Goal: Transaction & Acquisition: Purchase product/service

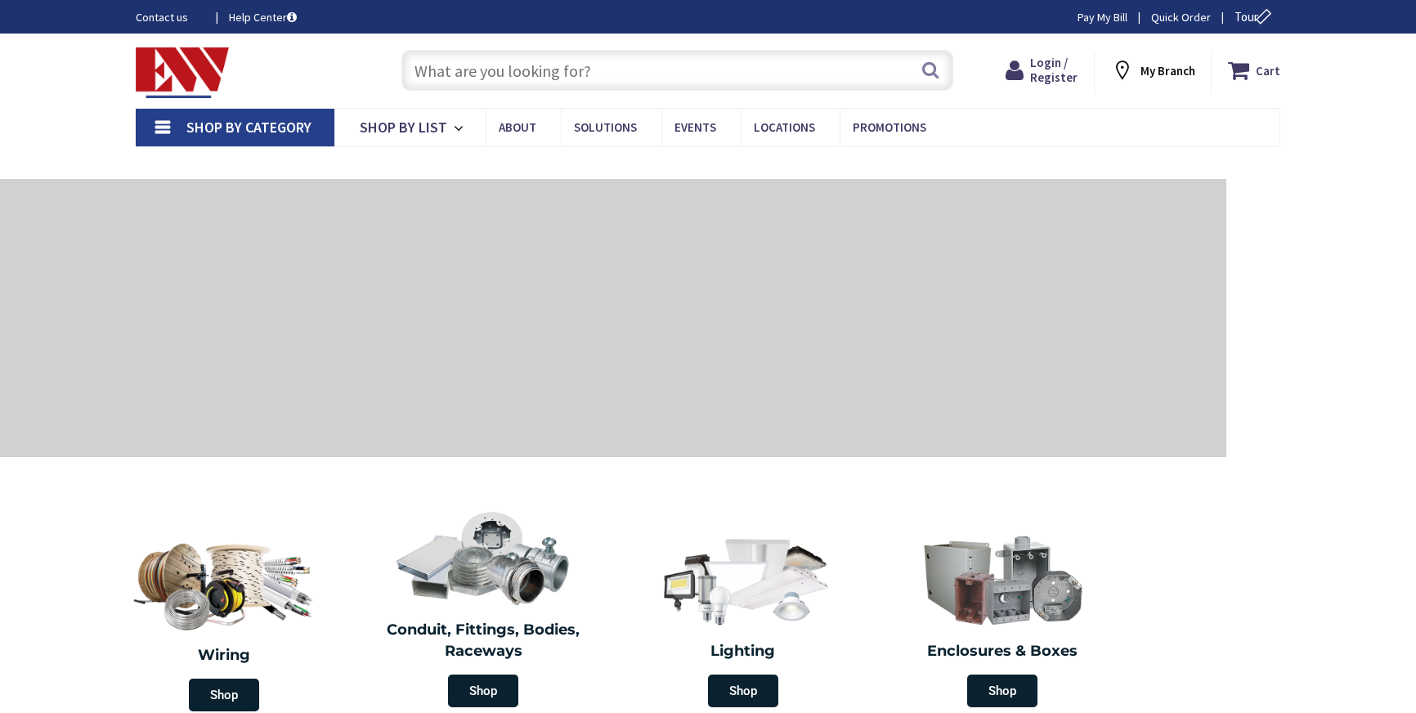
click at [545, 61] on input "text" at bounding box center [677, 70] width 552 height 41
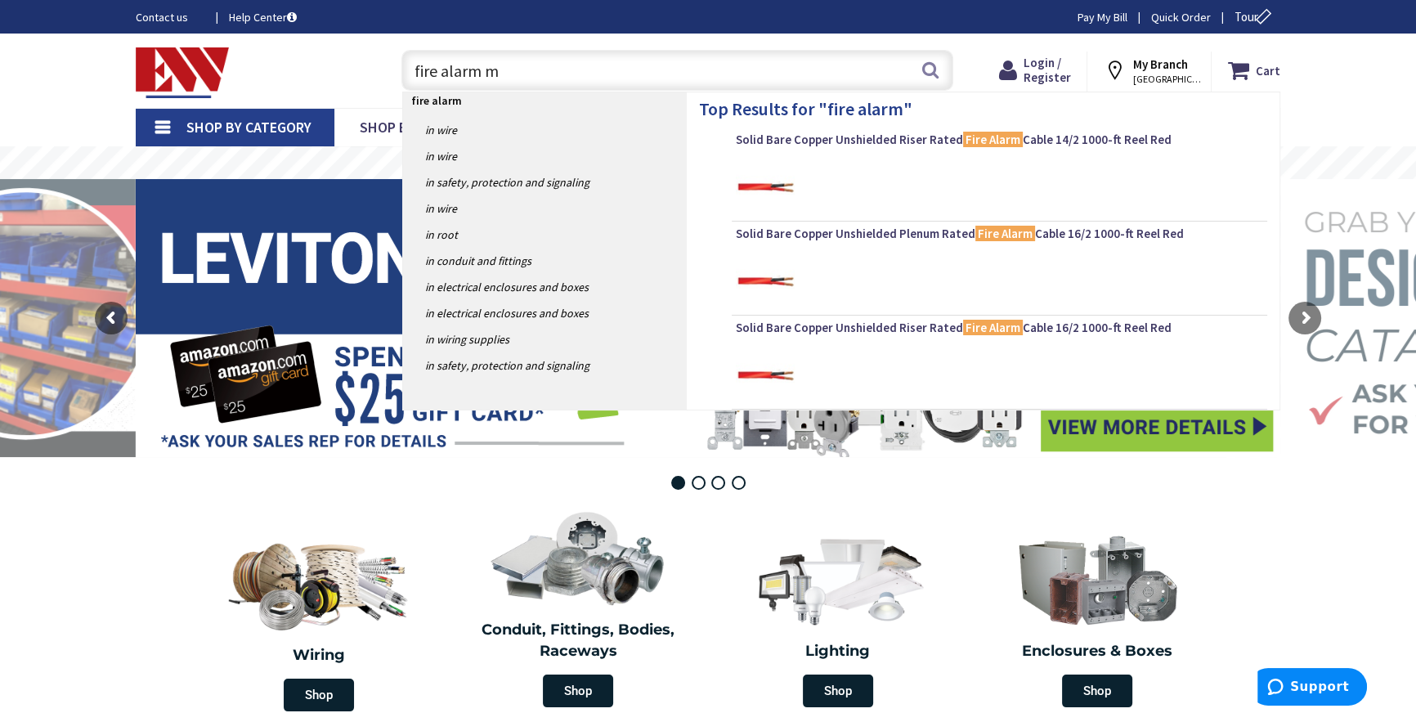
type input "fire alarm mc"
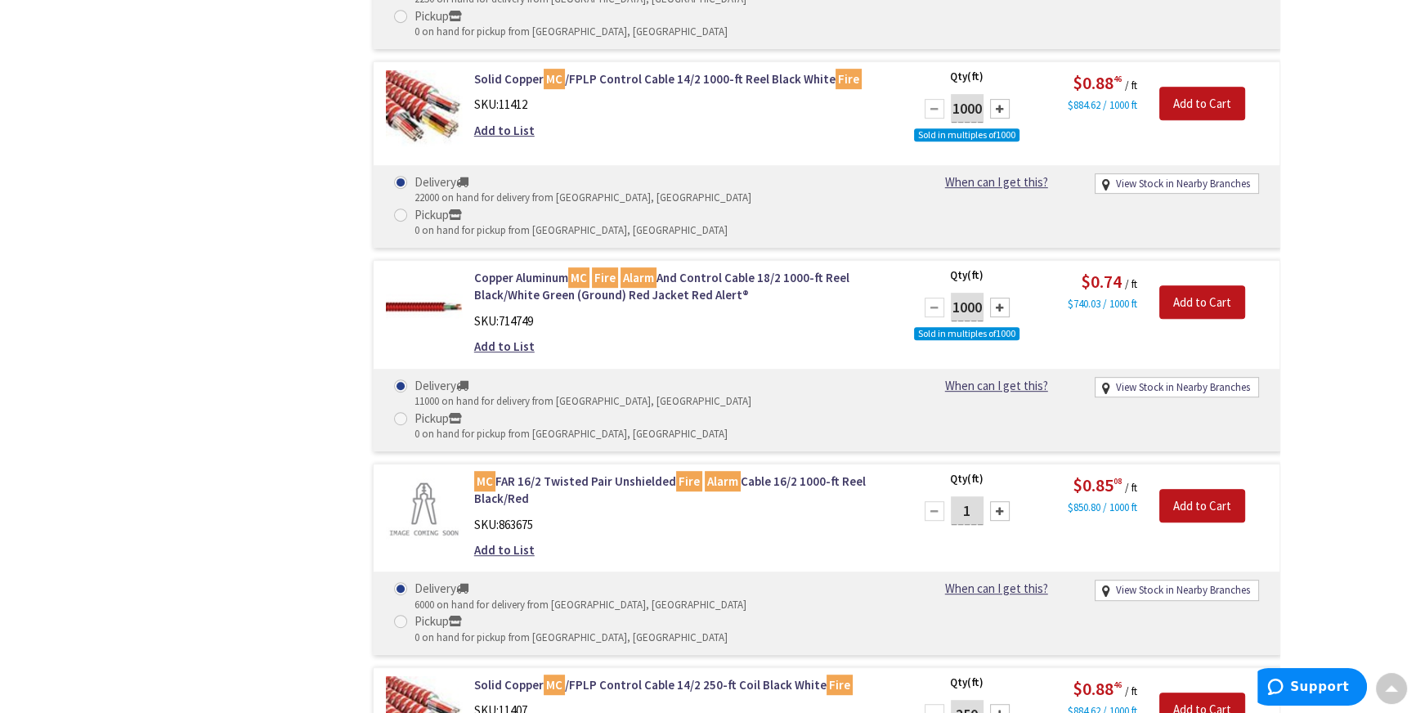
scroll to position [1191, 0]
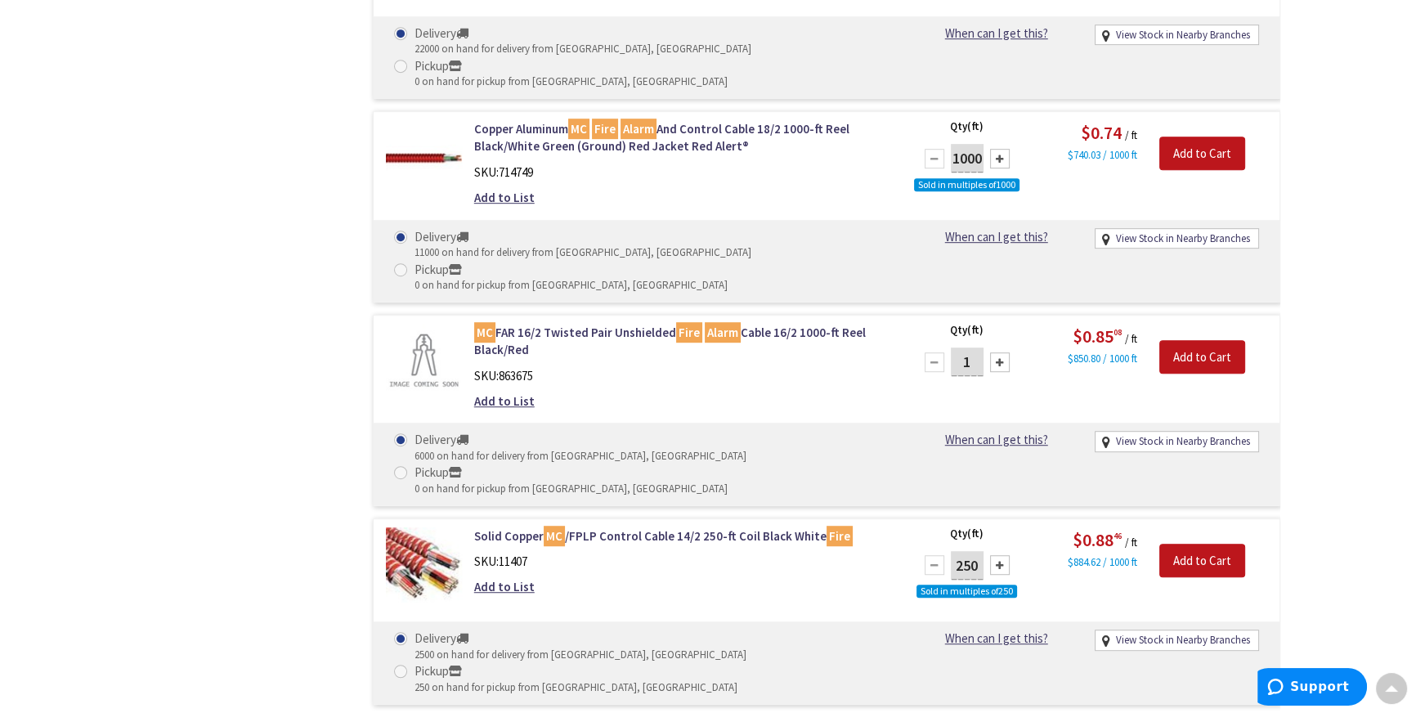
type input "500"
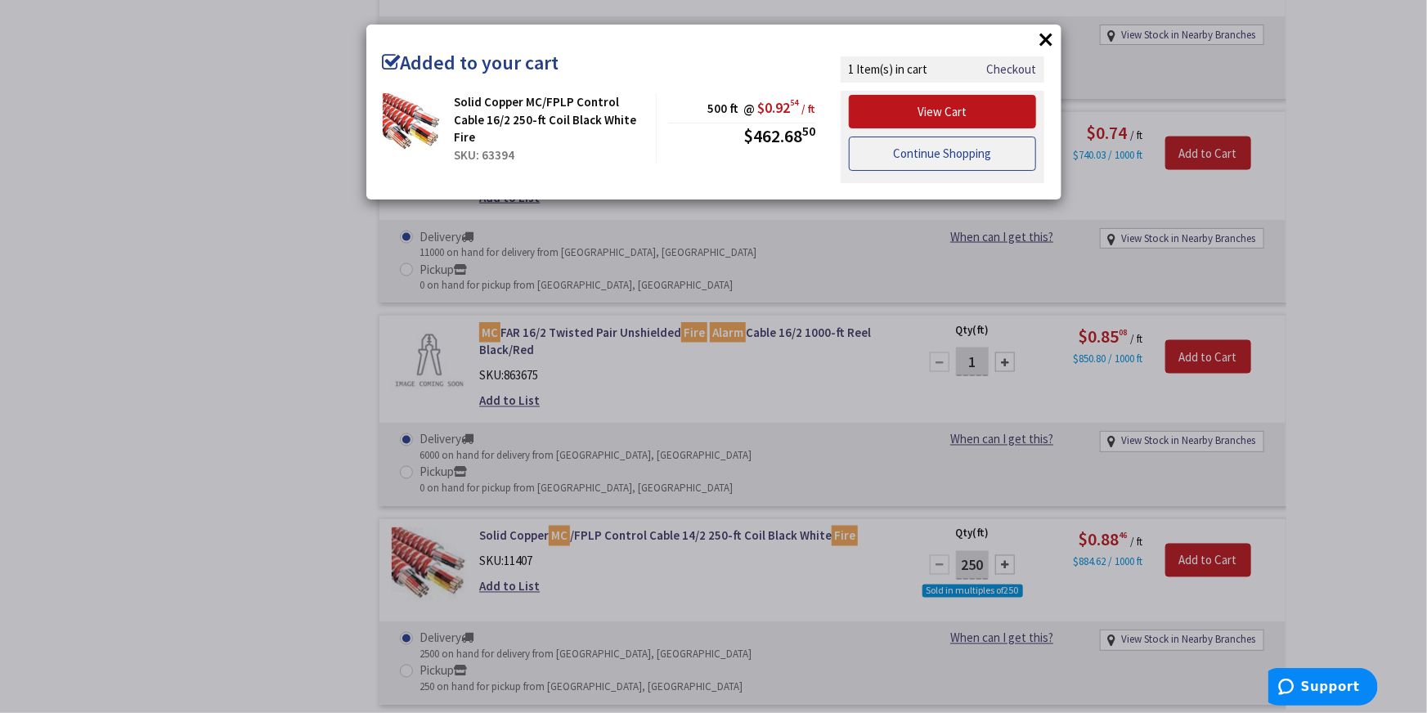
click at [953, 158] on link "Continue Shopping" at bounding box center [943, 154] width 188 height 34
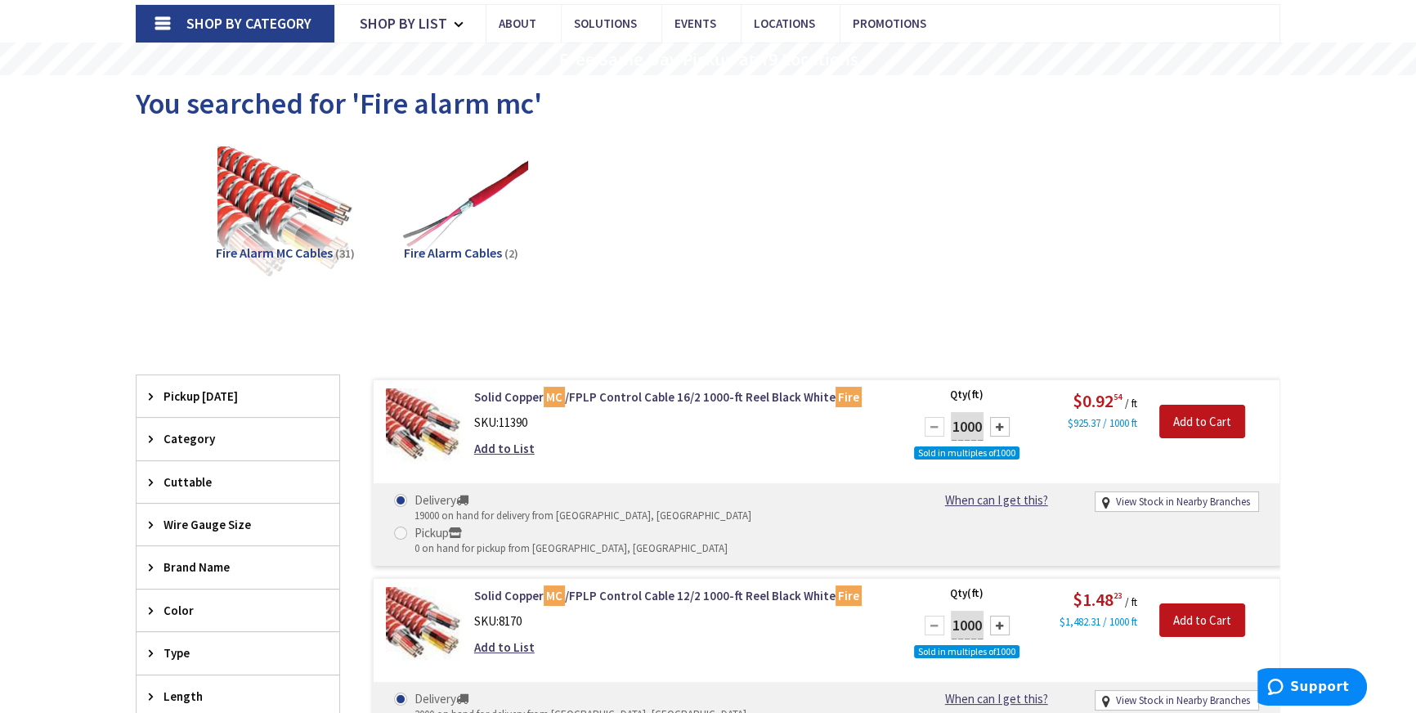
scroll to position [222, 0]
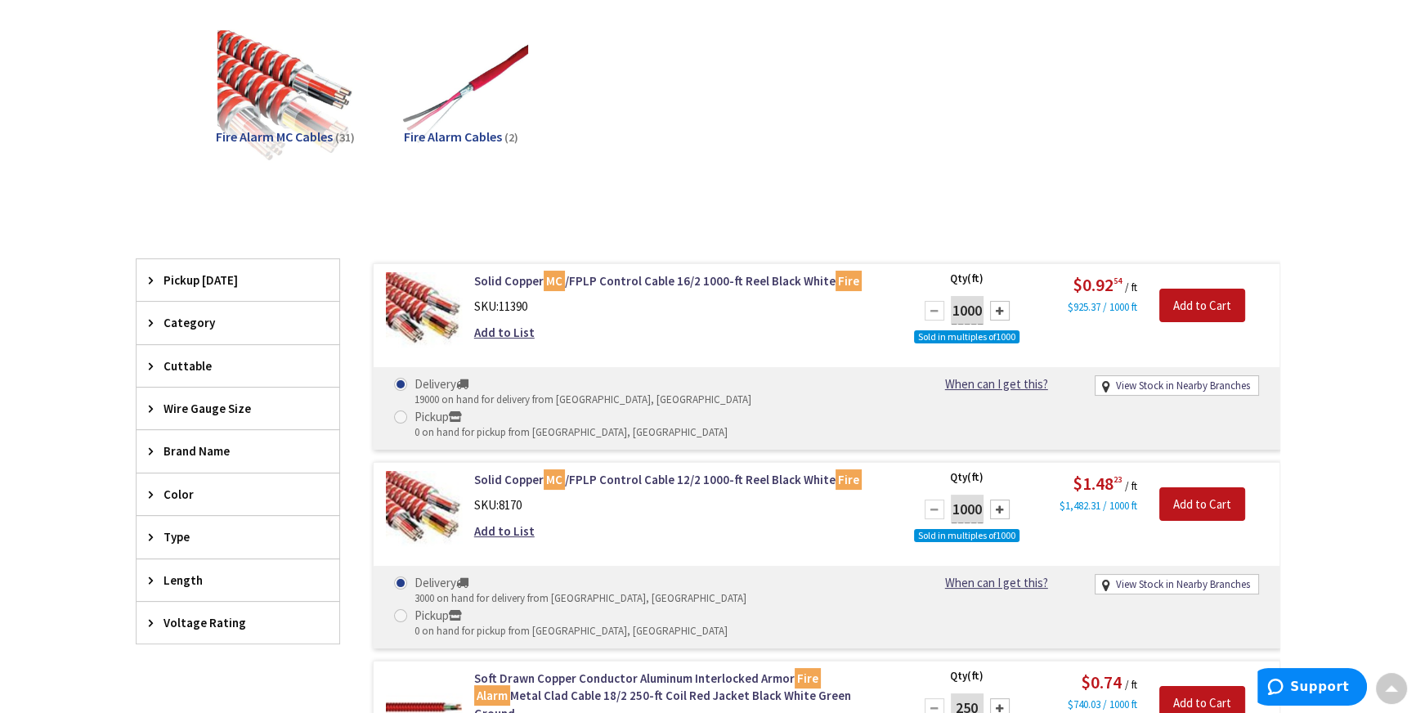
click at [182, 581] on span "Length" at bounding box center [230, 580] width 133 height 17
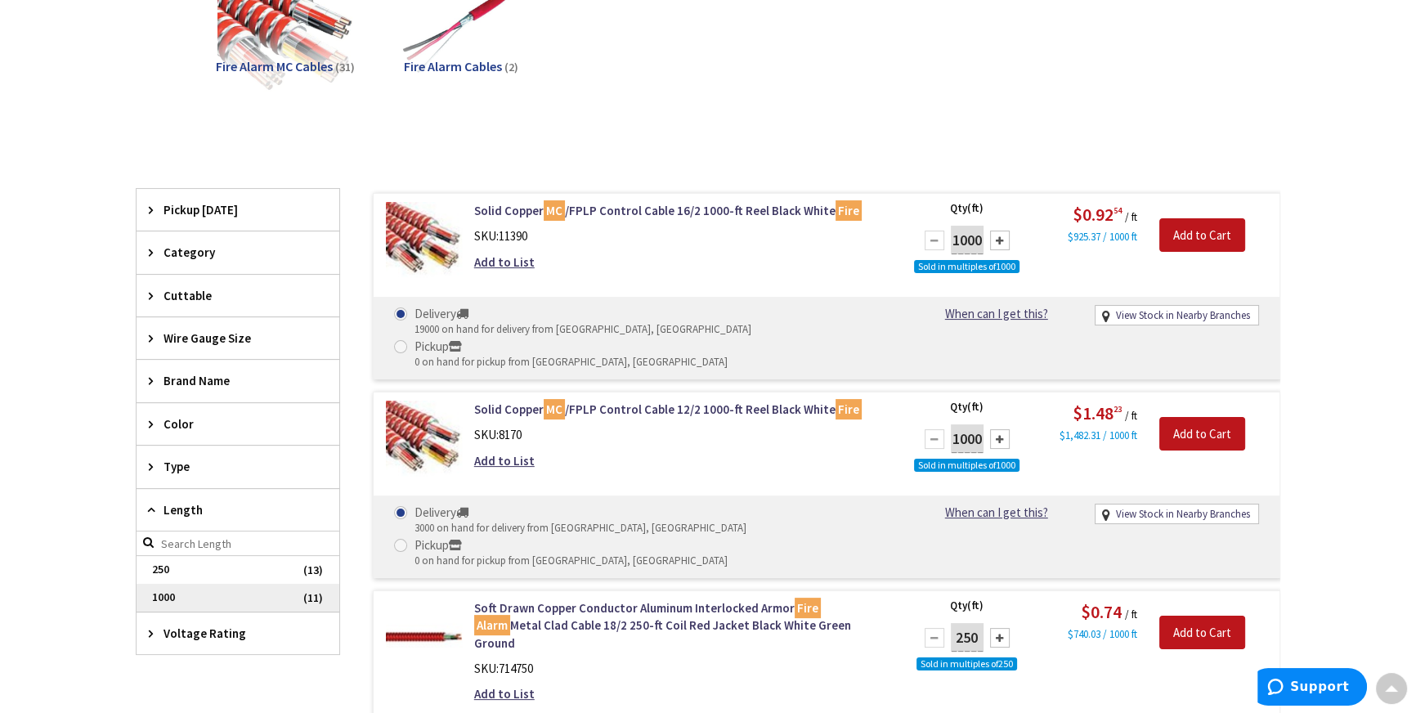
scroll to position [371, 0]
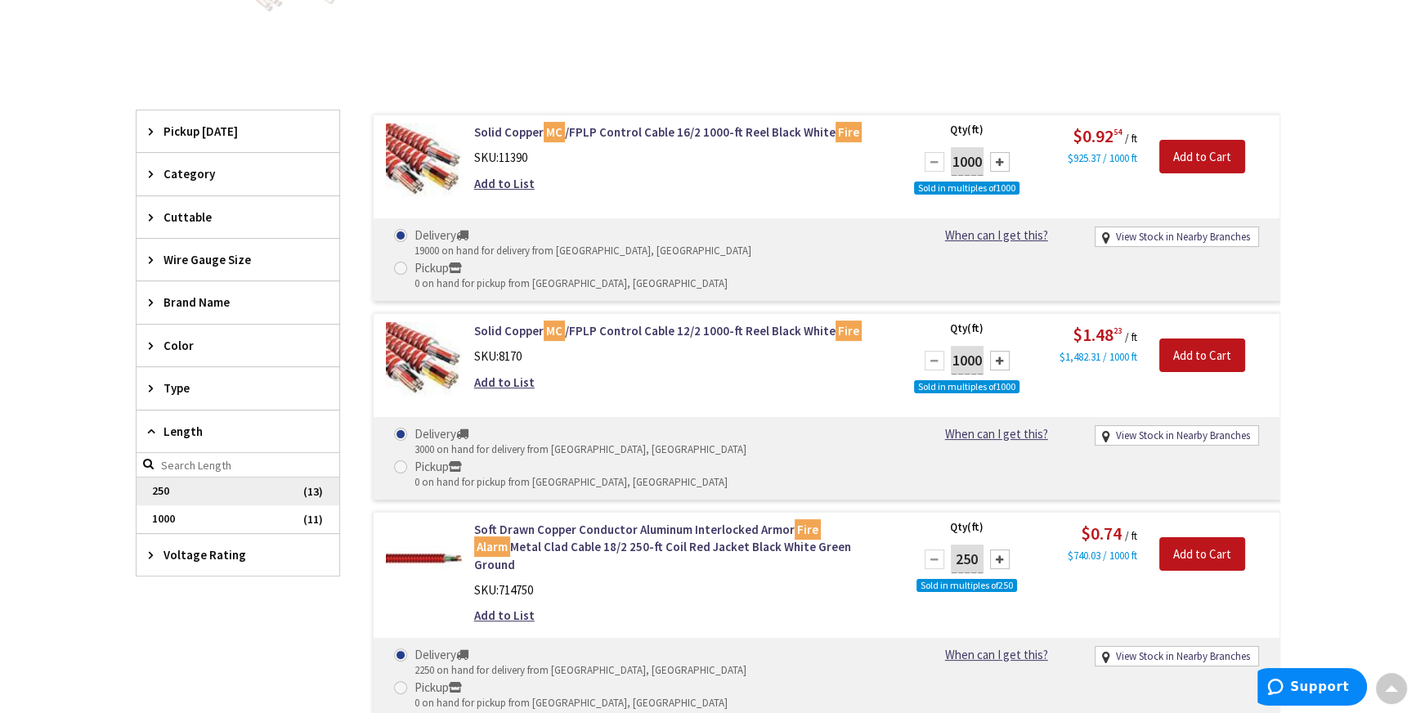
click at [307, 485] on span "250" at bounding box center [238, 492] width 203 height 28
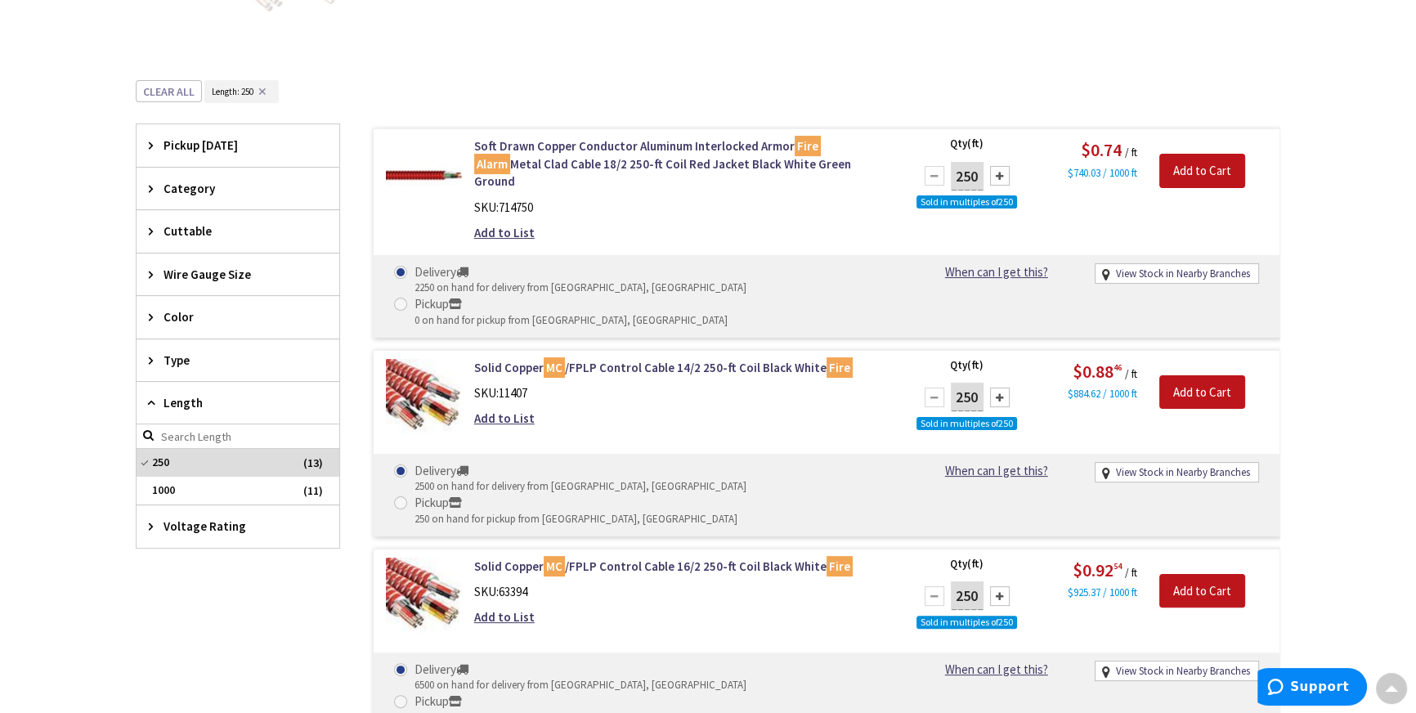
click at [183, 325] on div "Color" at bounding box center [238, 317] width 203 height 42
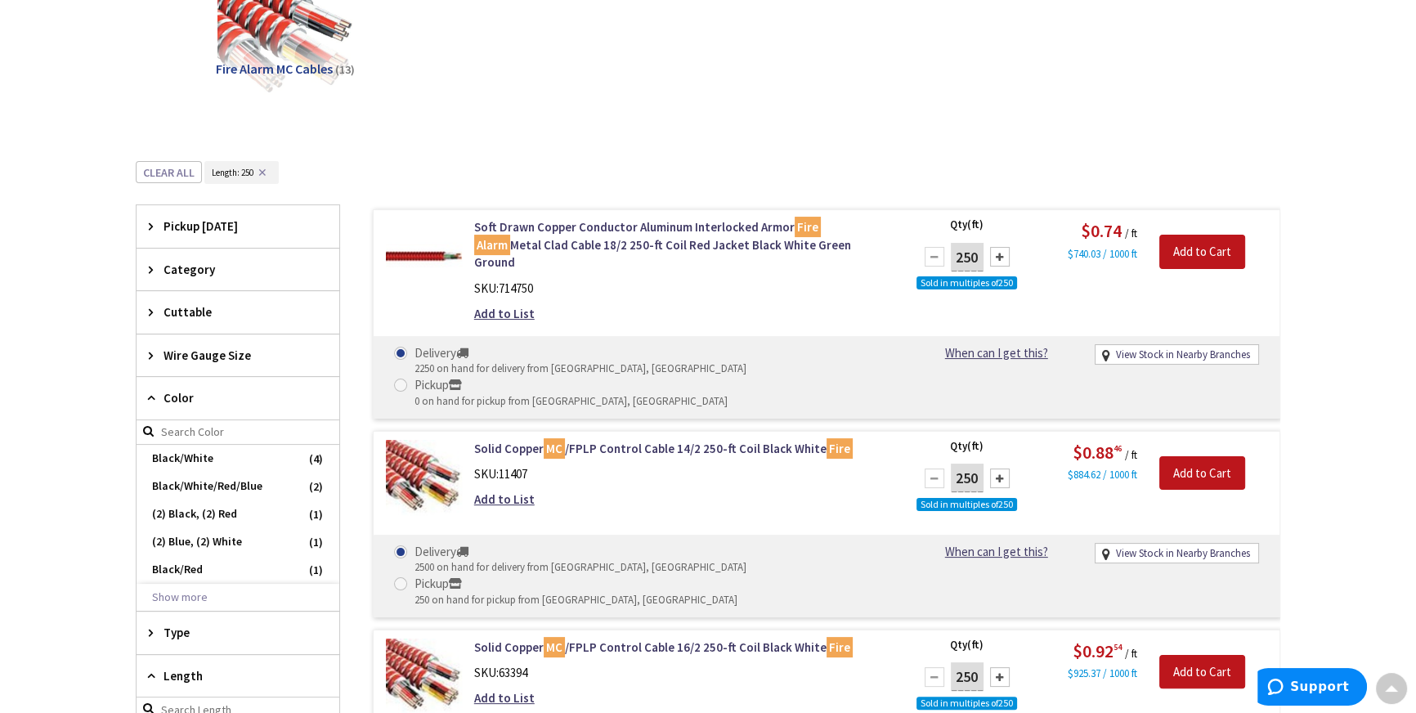
scroll to position [74, 0]
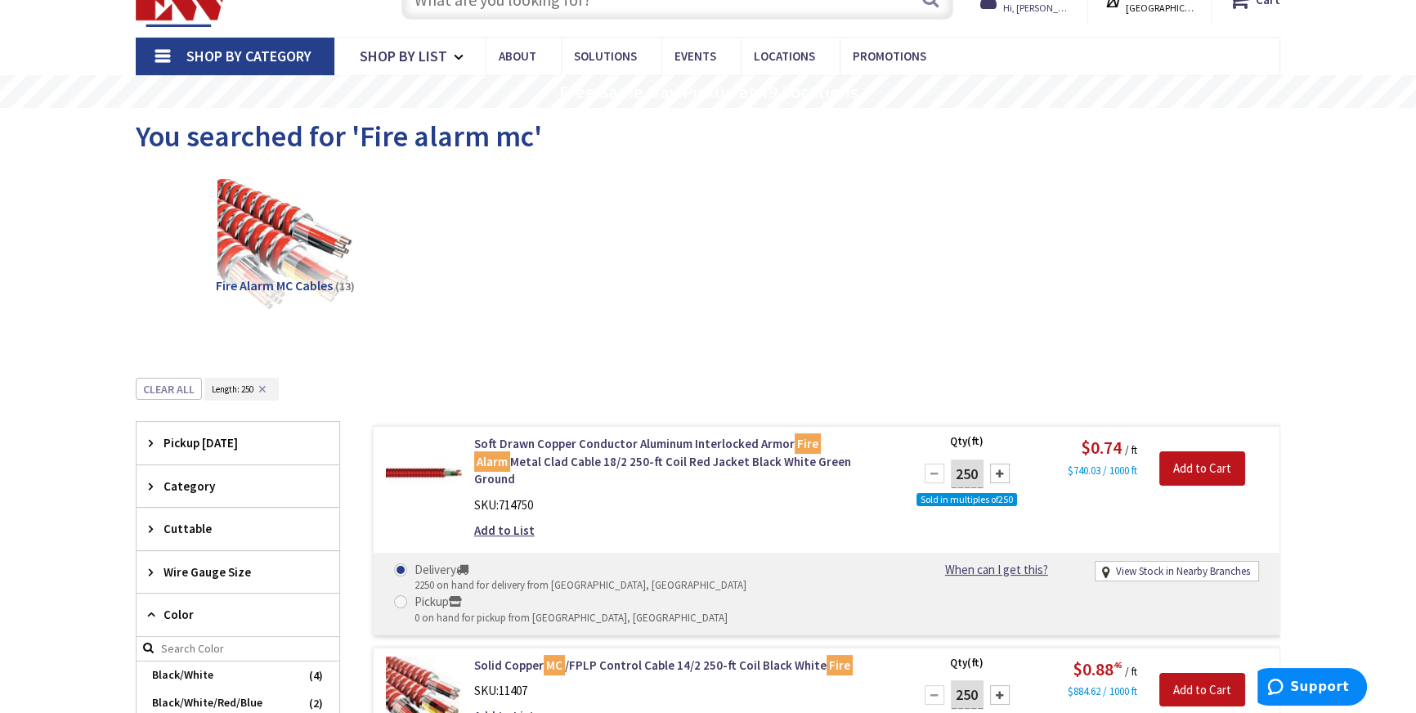
click at [205, 439] on span "Pickup Today" at bounding box center [230, 442] width 133 height 17
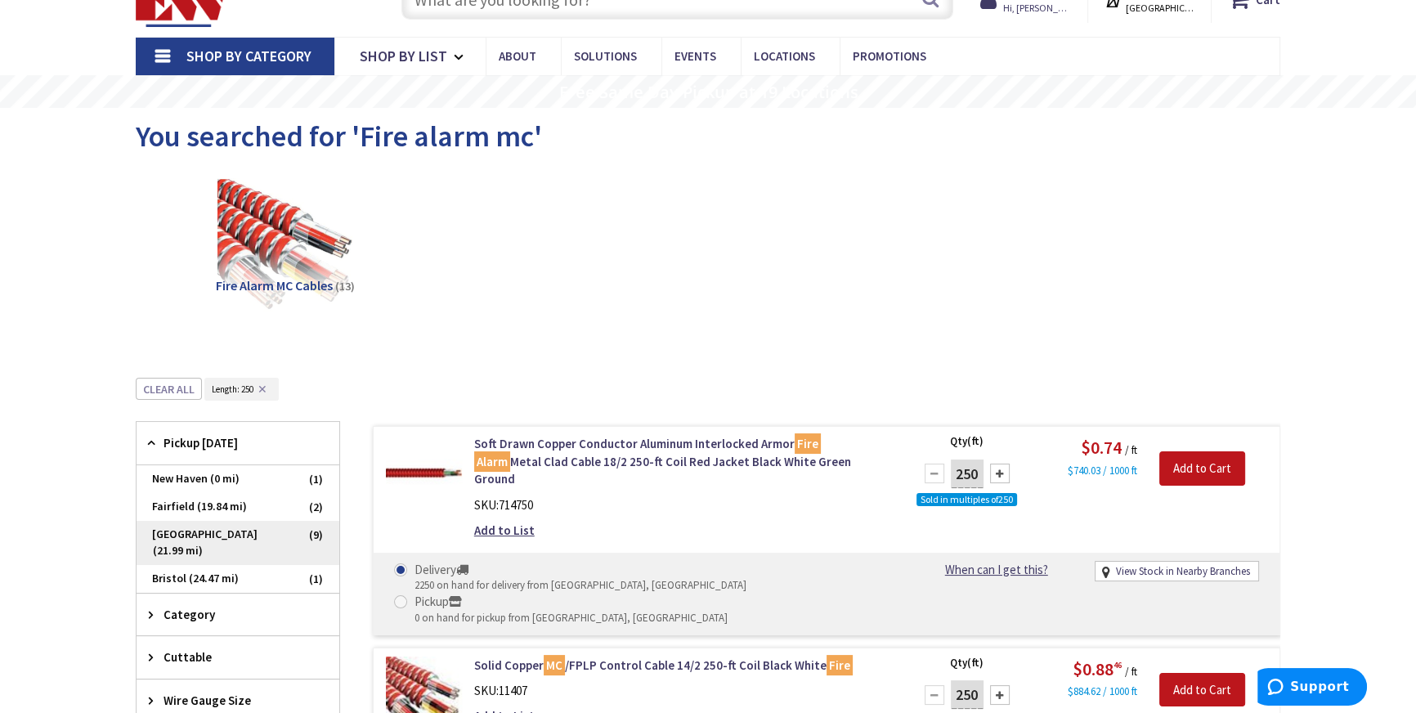
click at [160, 529] on span "Middletown (21.99 mi)" at bounding box center [238, 543] width 203 height 44
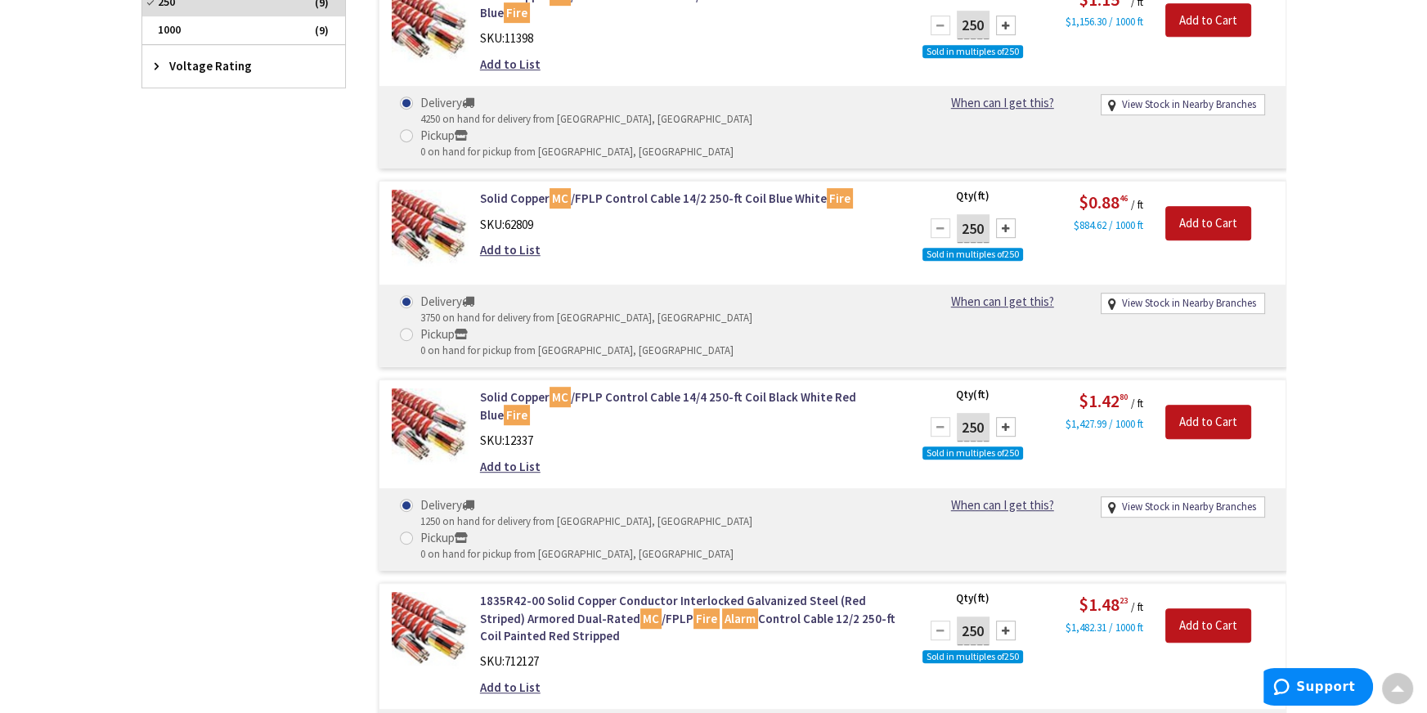
scroll to position [1040, 0]
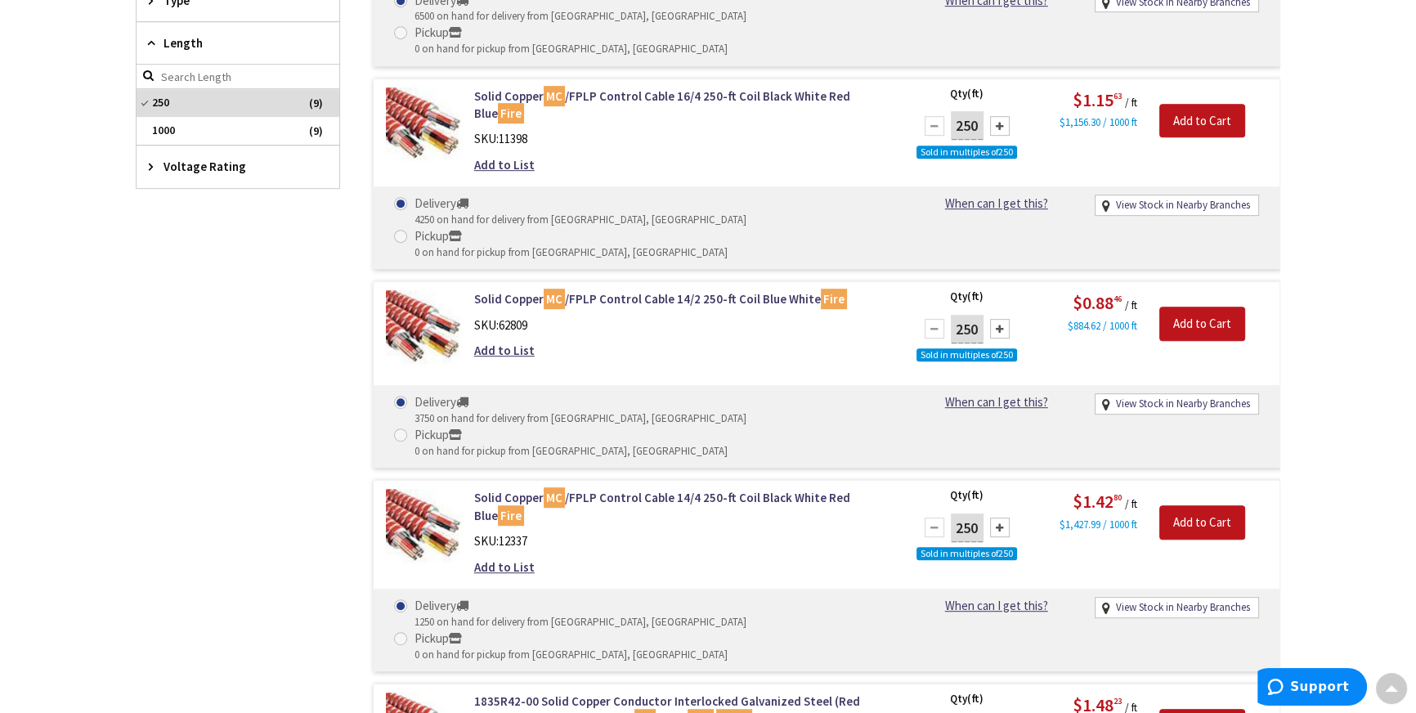
click at [1006, 319] on div at bounding box center [1000, 329] width 20 height 20
type input "500"
click at [1229, 307] on input "Add to Cart" at bounding box center [1202, 324] width 86 height 34
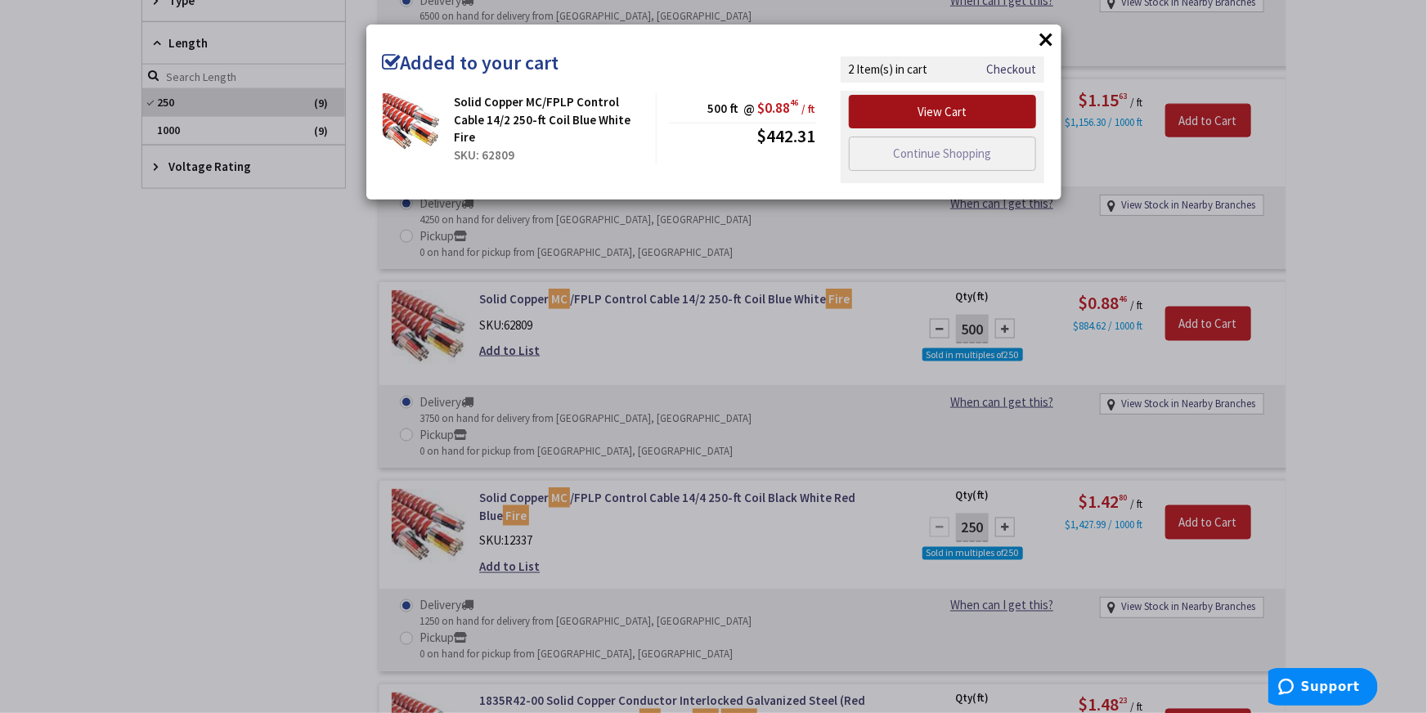
click at [958, 114] on link "View Cart" at bounding box center [943, 112] width 188 height 34
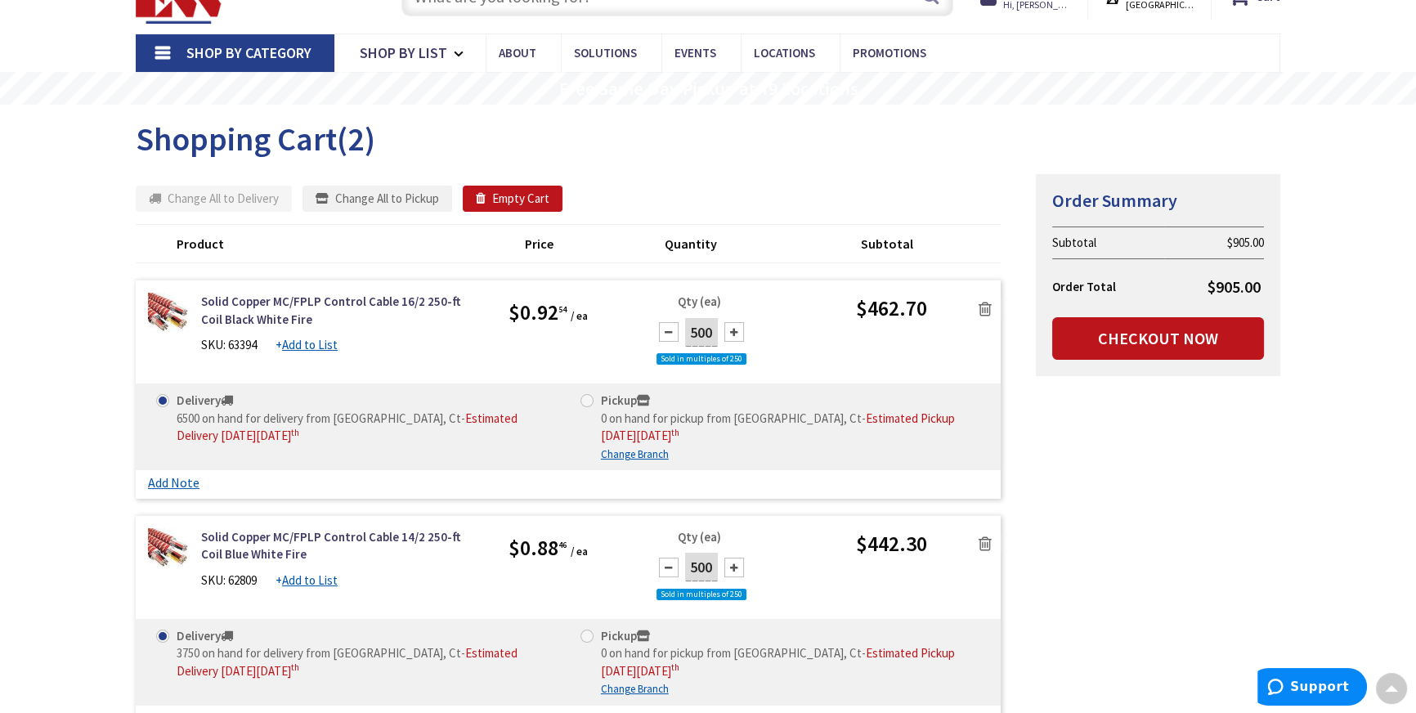
scroll to position [74, 0]
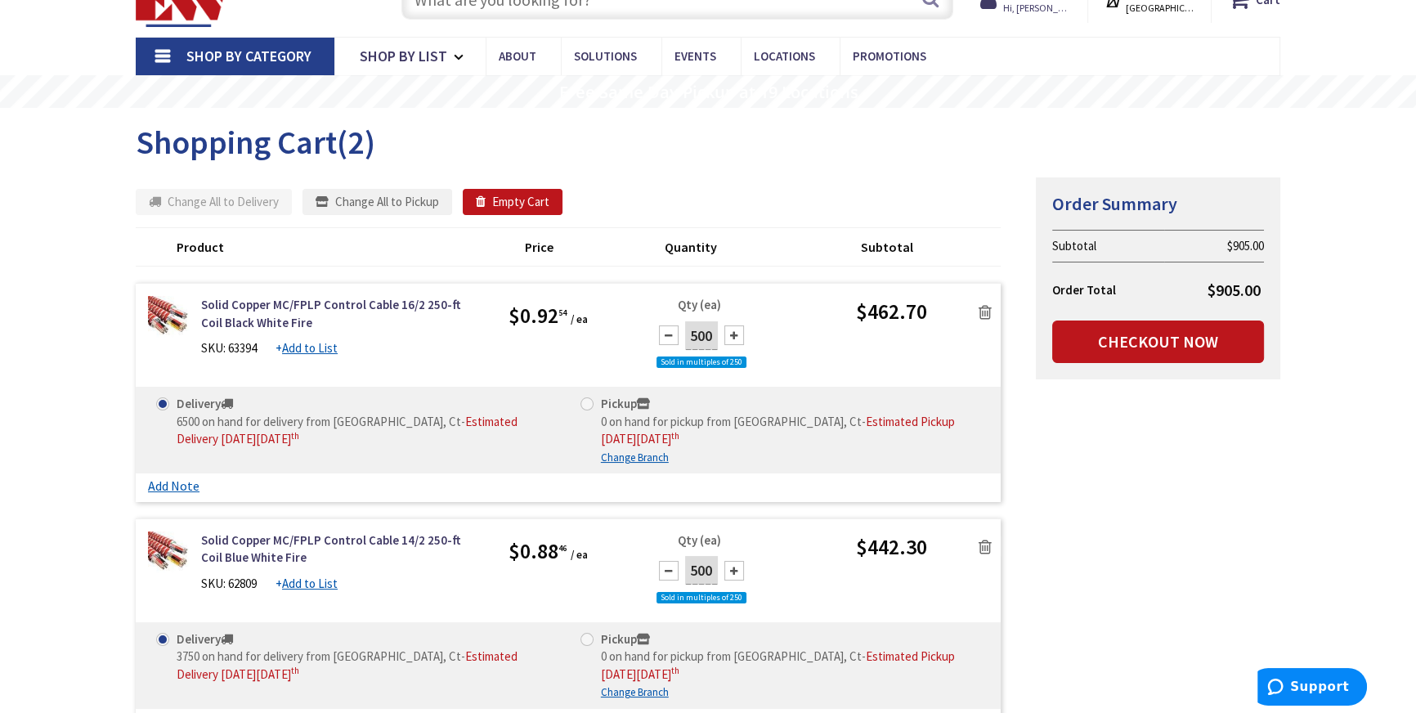
click at [982, 312] on icon at bounding box center [985, 312] width 13 height 16
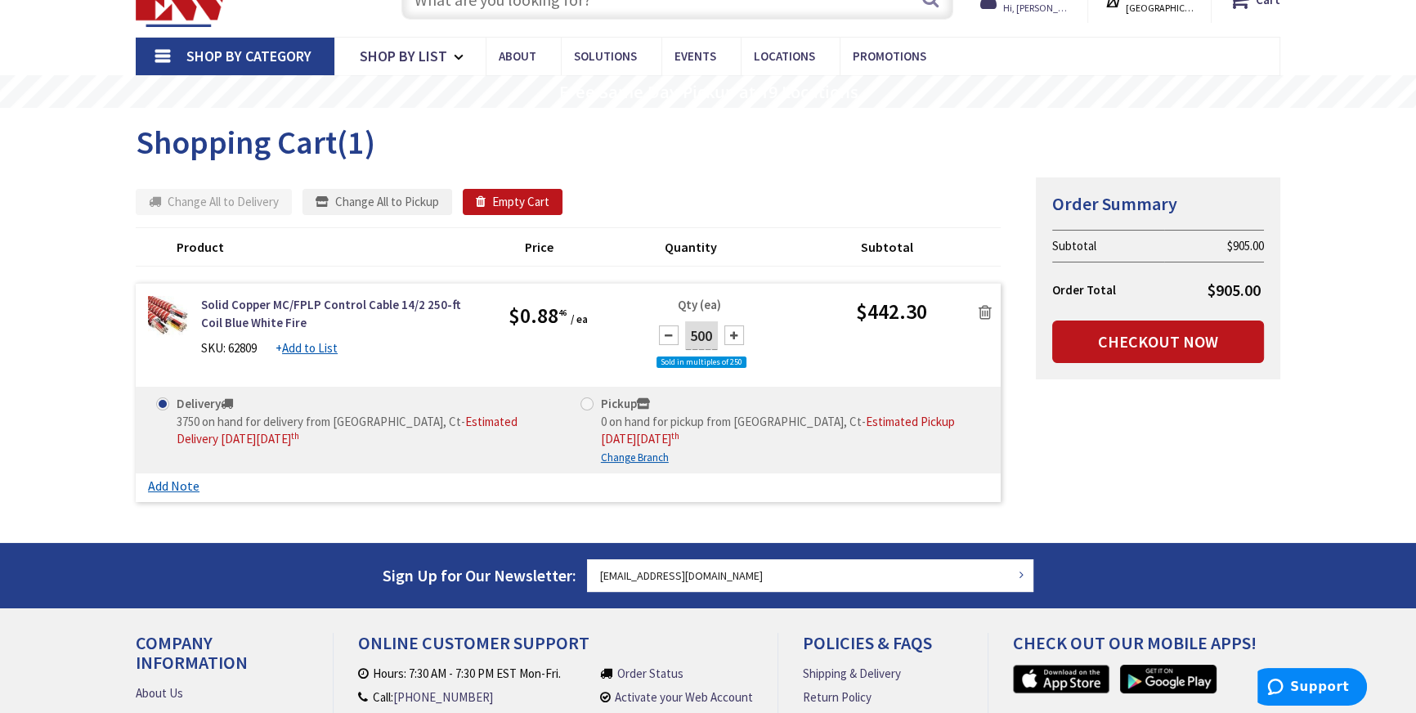
click at [985, 318] on icon at bounding box center [985, 312] width 13 height 16
